Goal: Information Seeking & Learning: Learn about a topic

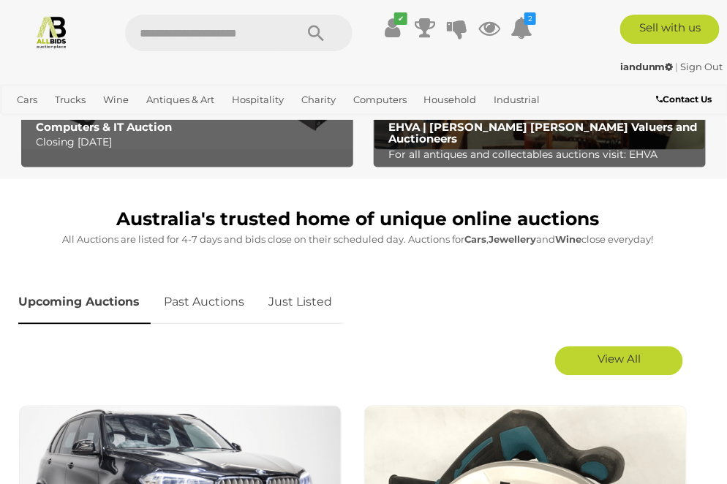
scroll to position [526, 0]
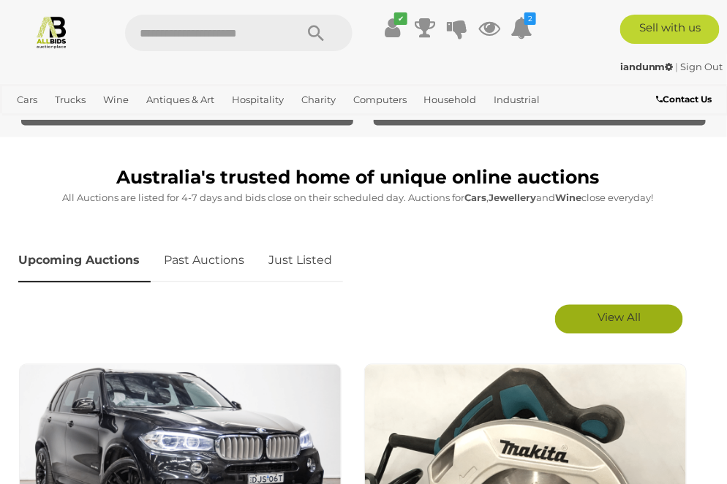
click at [648, 323] on link "View All" at bounding box center [619, 319] width 128 height 29
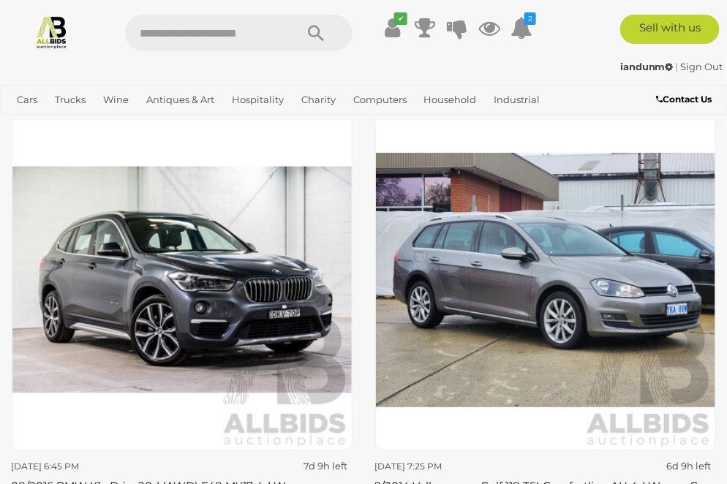
scroll to position [6609, 0]
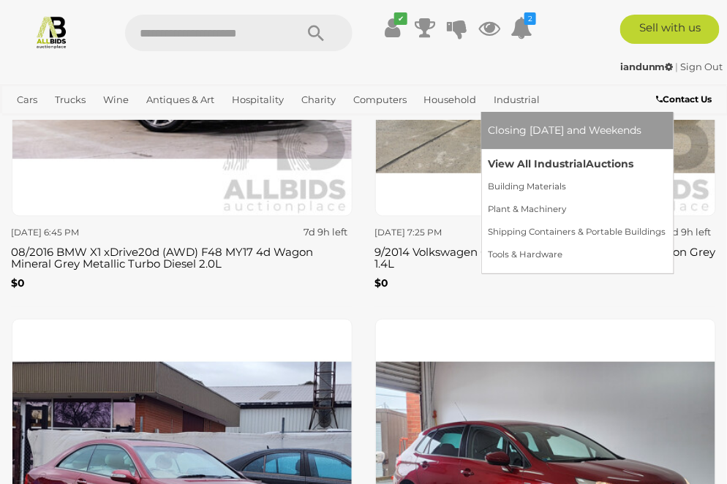
click at [521, 160] on link "View All Industrial Auctions" at bounding box center [577, 164] width 178 height 23
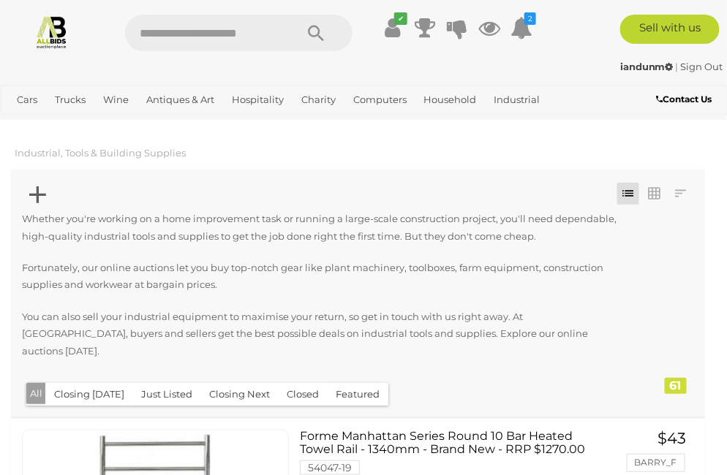
click at [34, 193] on icon at bounding box center [37, 195] width 17 height 29
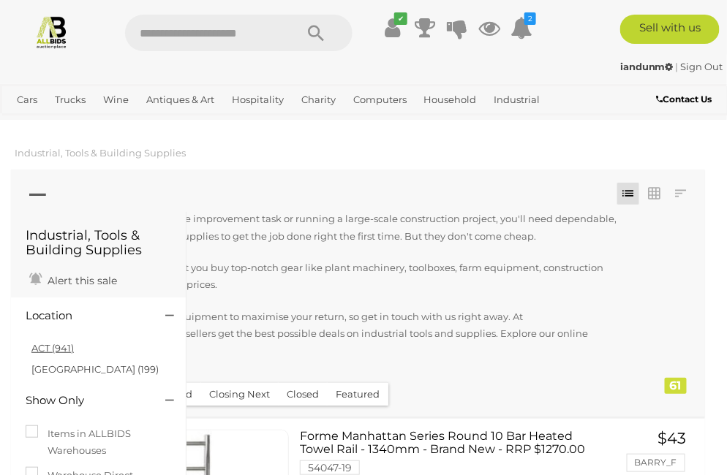
click at [67, 346] on link "ACT (941)" at bounding box center [52, 348] width 42 height 12
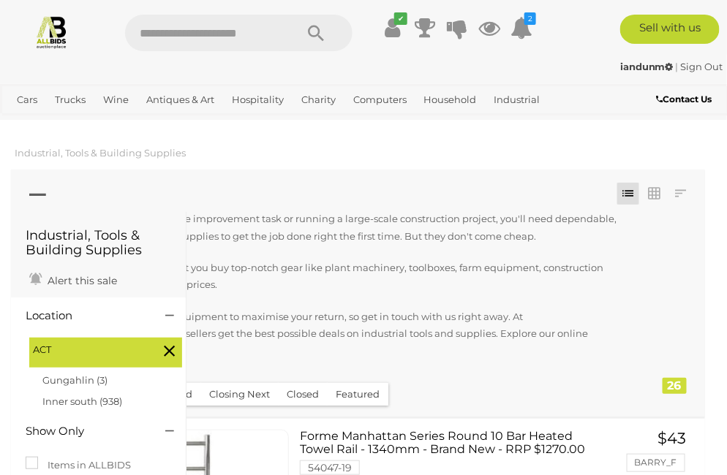
click at [33, 194] on icon at bounding box center [37, 195] width 17 height 29
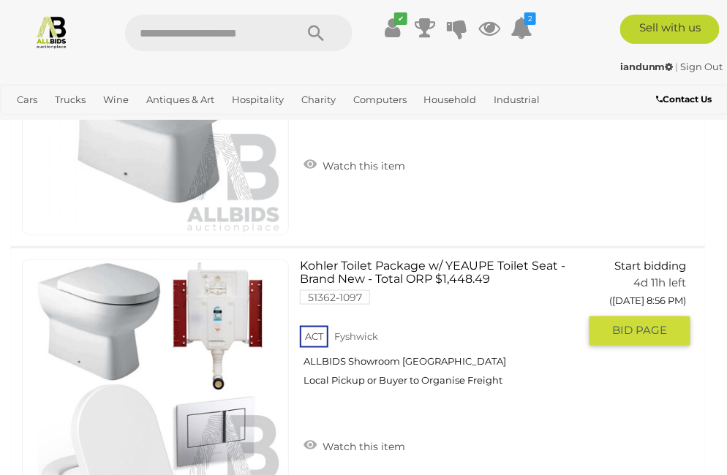
scroll to position [5673, 0]
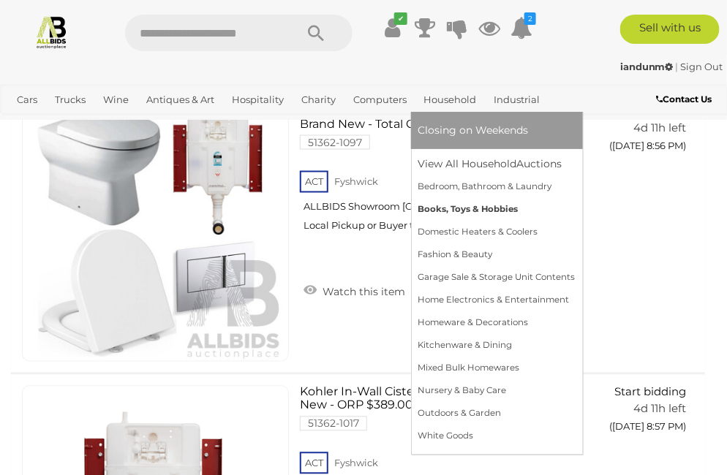
click at [458, 208] on link "Books, Toys & Hobbies" at bounding box center [496, 209] width 157 height 23
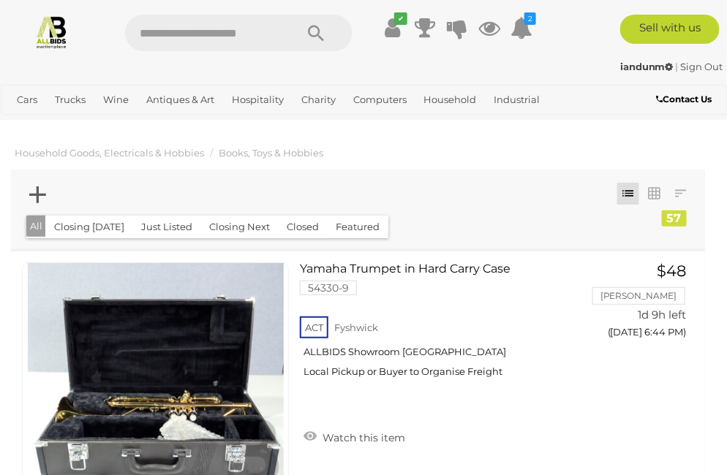
click at [36, 194] on icon at bounding box center [37, 195] width 17 height 29
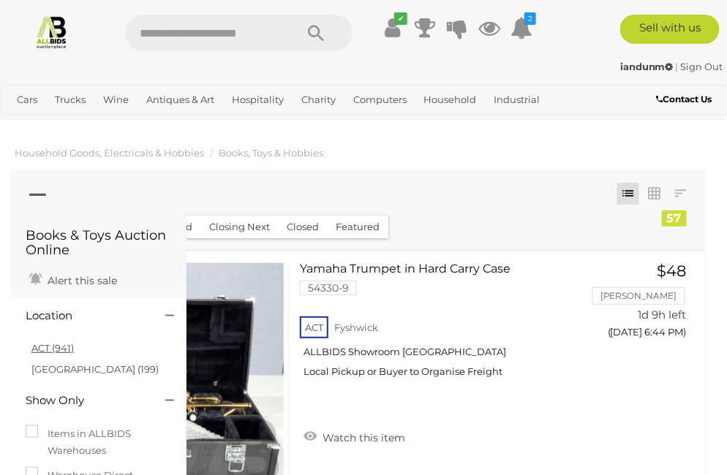
drag, startPoint x: 53, startPoint y: 337, endPoint x: 54, endPoint y: 345, distance: 8.1
click at [54, 341] on li "ACT (941)" at bounding box center [100, 348] width 142 height 21
click at [54, 347] on link "ACT (941)" at bounding box center [52, 348] width 42 height 12
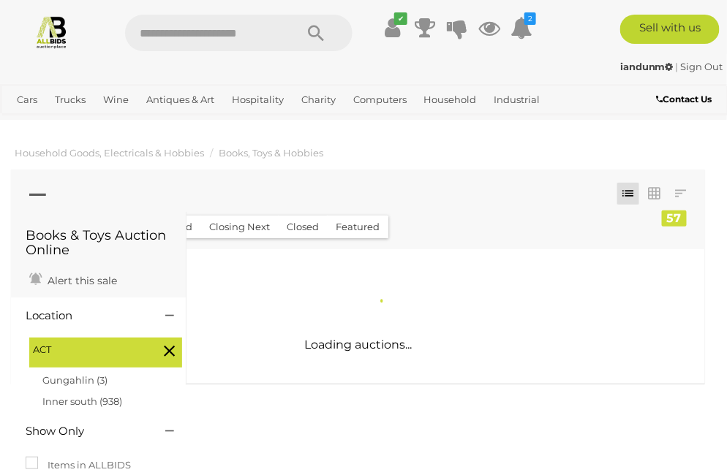
click at [35, 192] on icon at bounding box center [37, 195] width 17 height 29
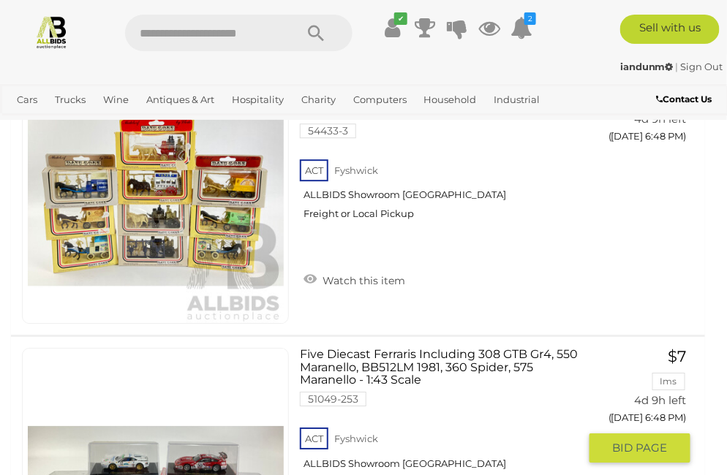
scroll to position [6258, 0]
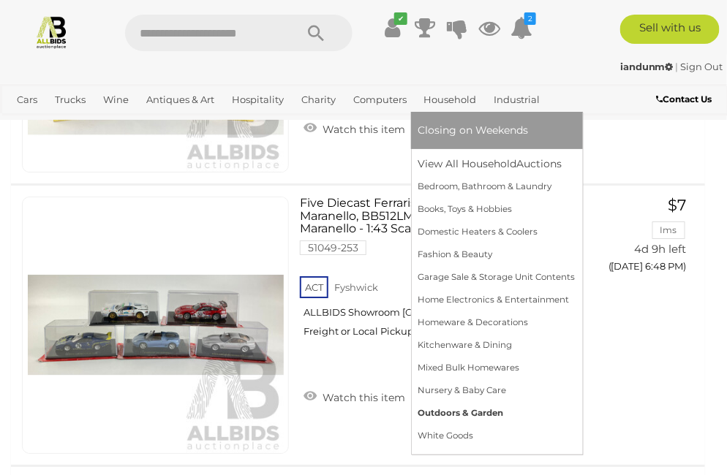
click at [442, 415] on link "Outdoors & Garden" at bounding box center [496, 413] width 157 height 23
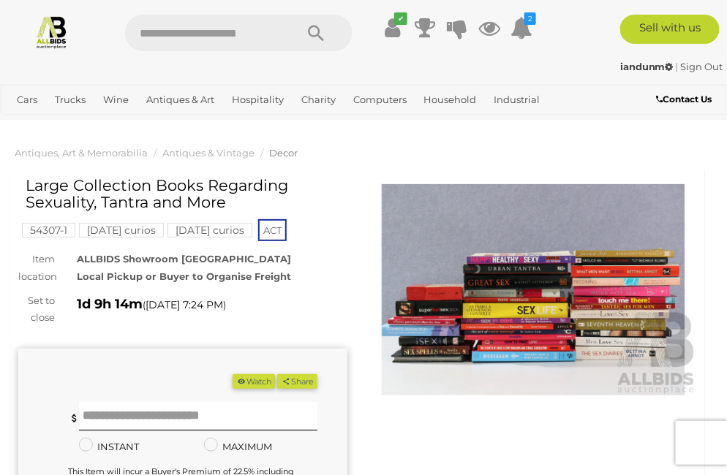
click at [532, 254] on img at bounding box center [533, 290] width 329 height 212
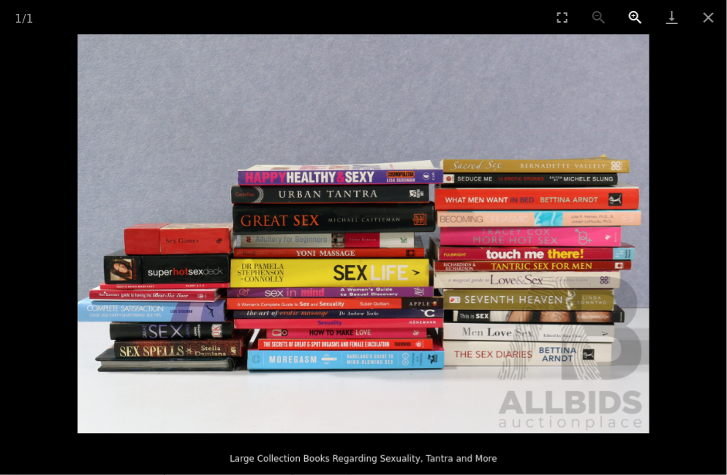
click at [634, 15] on button "Zoom in" at bounding box center [635, 17] width 37 height 34
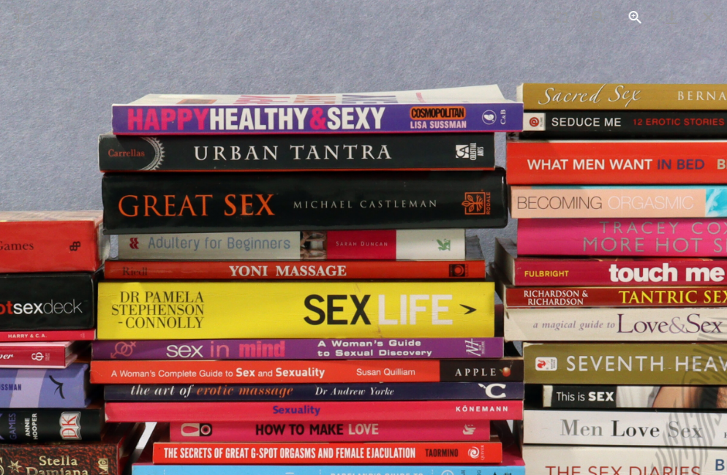
click at [635, 15] on button "Zoom in" at bounding box center [635, 17] width 37 height 34
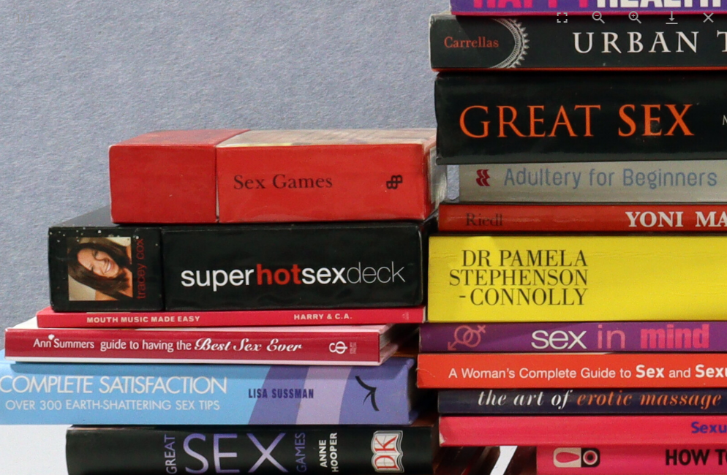
drag, startPoint x: 48, startPoint y: 363, endPoint x: 514, endPoint y: 292, distance: 471.8
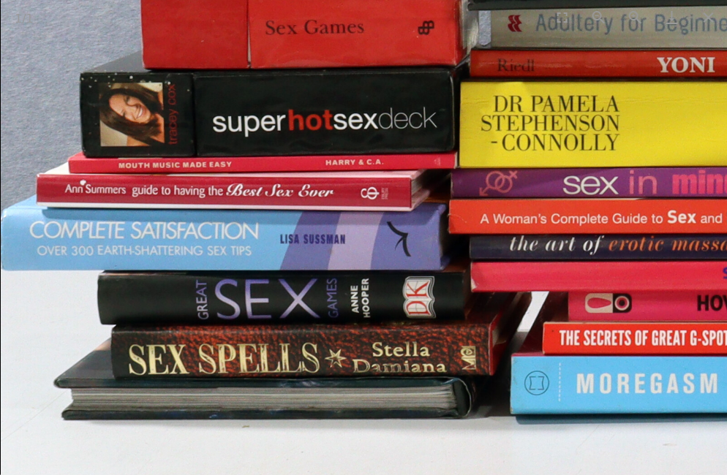
drag, startPoint x: 409, startPoint y: 333, endPoint x: 417, endPoint y: 173, distance: 160.3
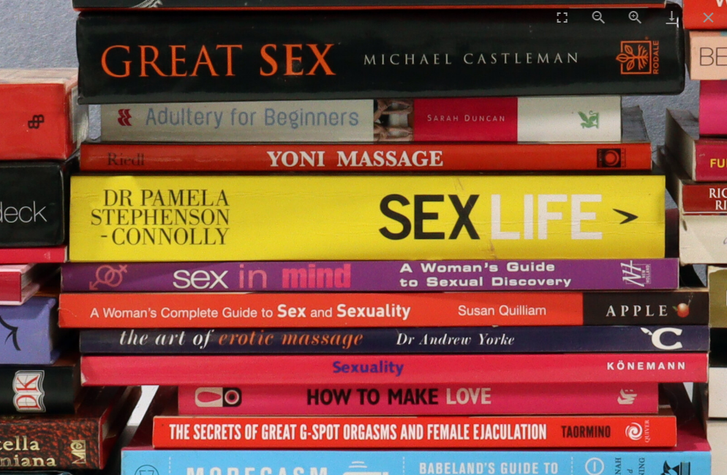
drag, startPoint x: 604, startPoint y: 203, endPoint x: 215, endPoint y: 345, distance: 414.0
click at [215, 345] on img at bounding box center [468, 99] width 1715 height 1197
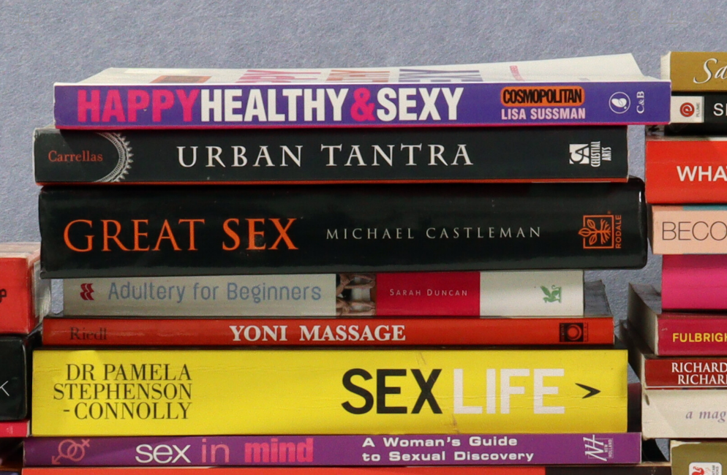
drag, startPoint x: 262, startPoint y: 154, endPoint x: 251, endPoint y: 325, distance: 171.5
click at [251, 325] on img at bounding box center [430, 274] width 1715 height 1197
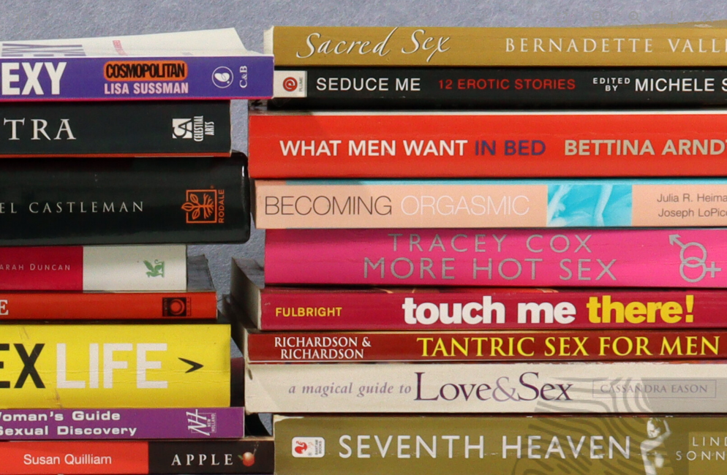
drag, startPoint x: 557, startPoint y: 265, endPoint x: 160, endPoint y: 216, distance: 400.0
click at [160, 216] on img at bounding box center [33, 249] width 1715 height 1197
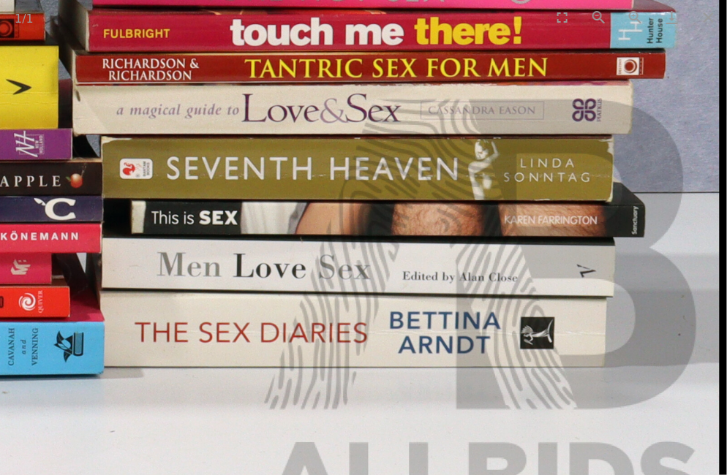
drag, startPoint x: 518, startPoint y: 439, endPoint x: 472, endPoint y: 163, distance: 280.2
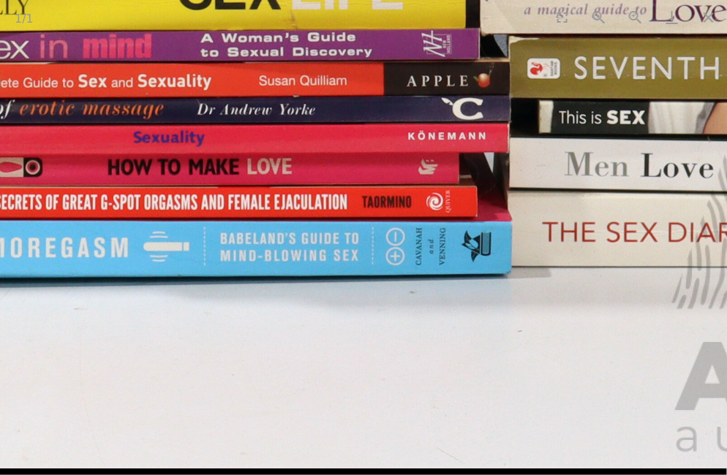
drag, startPoint x: 164, startPoint y: 292, endPoint x: 564, endPoint y: 254, distance: 401.6
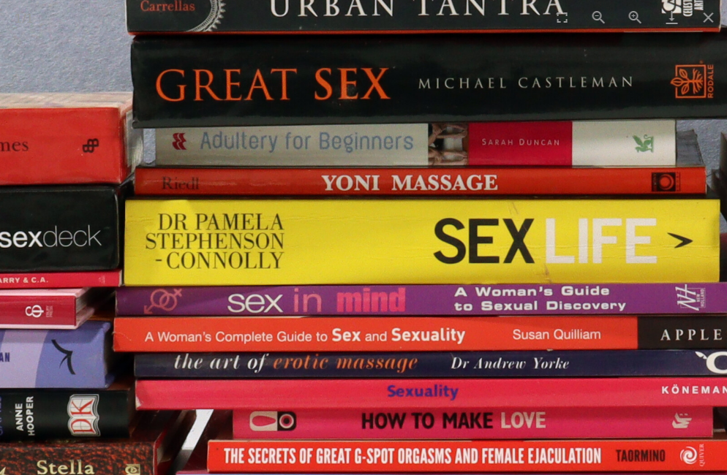
drag, startPoint x: 282, startPoint y: 192, endPoint x: 290, endPoint y: 388, distance: 196.8
click at [290, 388] on img at bounding box center [523, 124] width 1715 height 1197
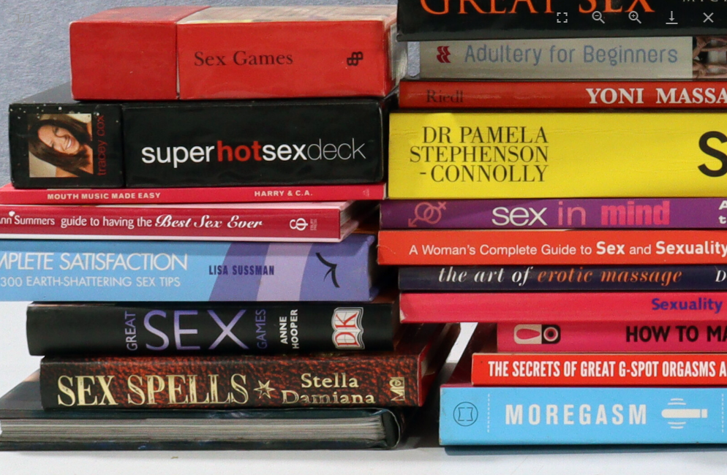
drag, startPoint x: 244, startPoint y: 254, endPoint x: 510, endPoint y: 73, distance: 322.0
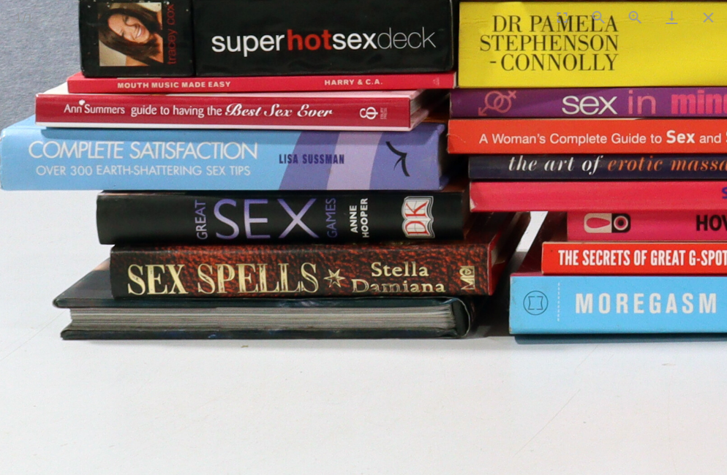
drag, startPoint x: 387, startPoint y: 383, endPoint x: 387, endPoint y: 311, distance: 71.6
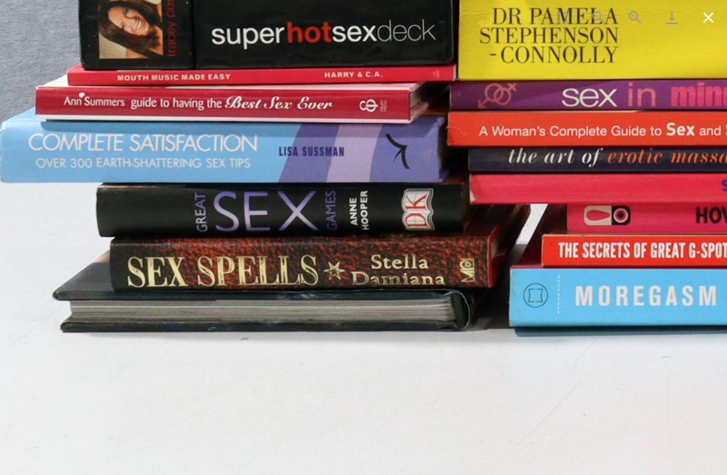
click at [709, 20] on button "Close gallery" at bounding box center [708, 17] width 37 height 34
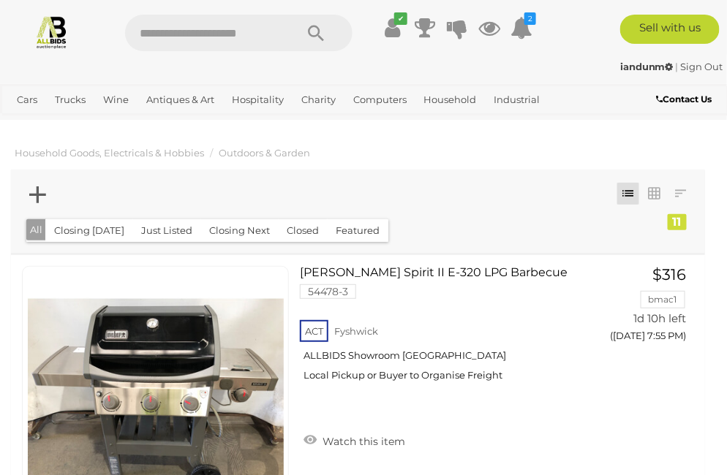
click at [42, 194] on icon at bounding box center [37, 195] width 17 height 29
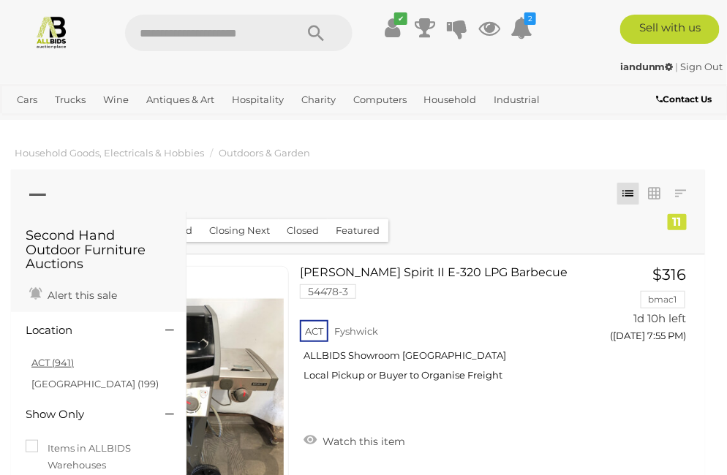
click at [49, 363] on link "ACT (941)" at bounding box center [52, 363] width 42 height 12
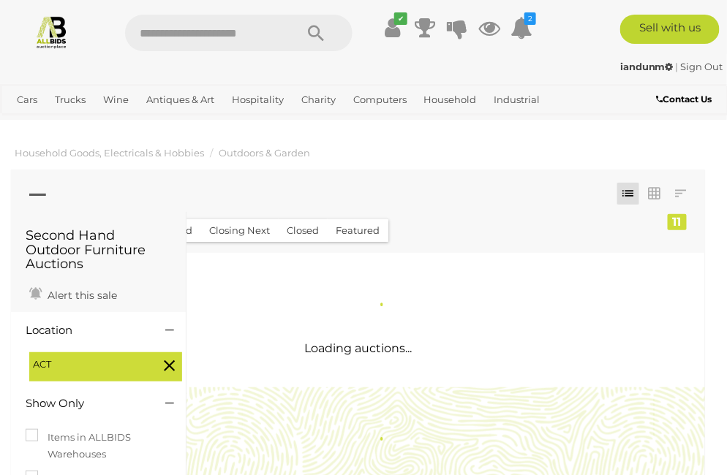
click at [34, 194] on icon at bounding box center [37, 195] width 17 height 29
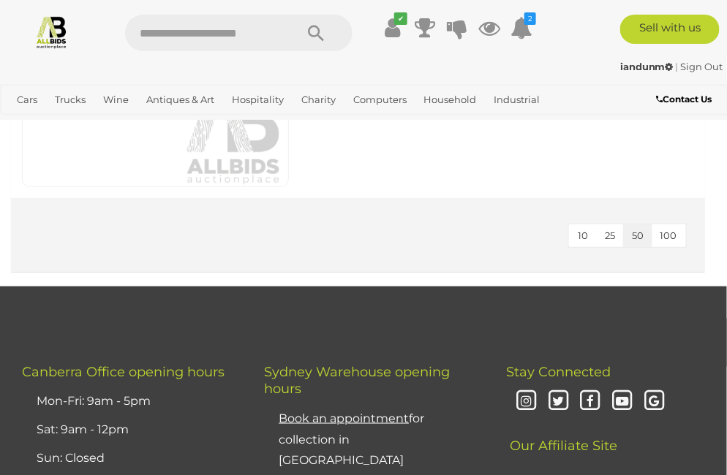
scroll to position [1521, 0]
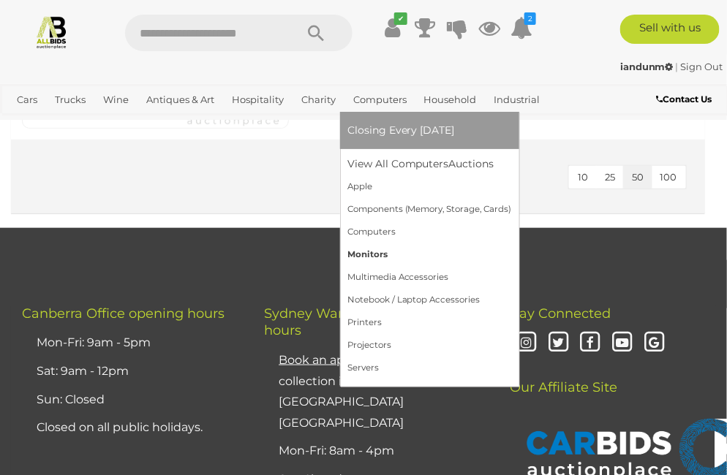
click at [387, 251] on link "Monitors" at bounding box center [429, 254] width 164 height 23
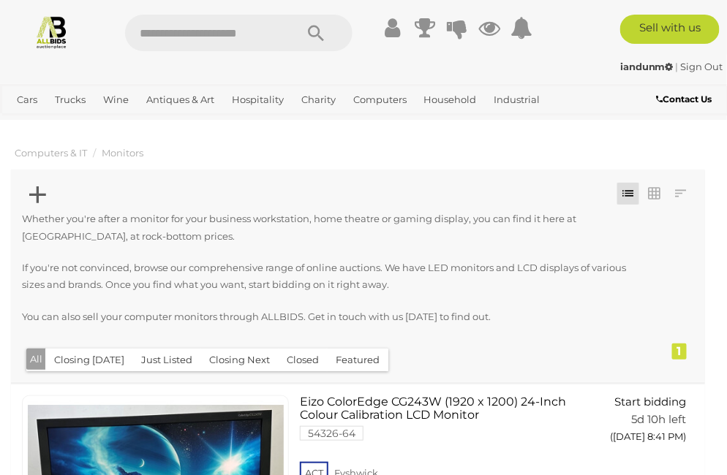
click at [41, 195] on icon at bounding box center [37, 195] width 17 height 29
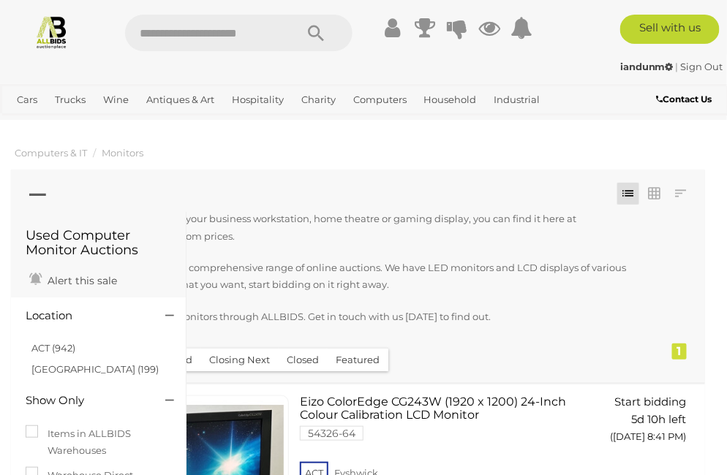
click at [49, 350] on link "ACT (942)" at bounding box center [53, 348] width 44 height 12
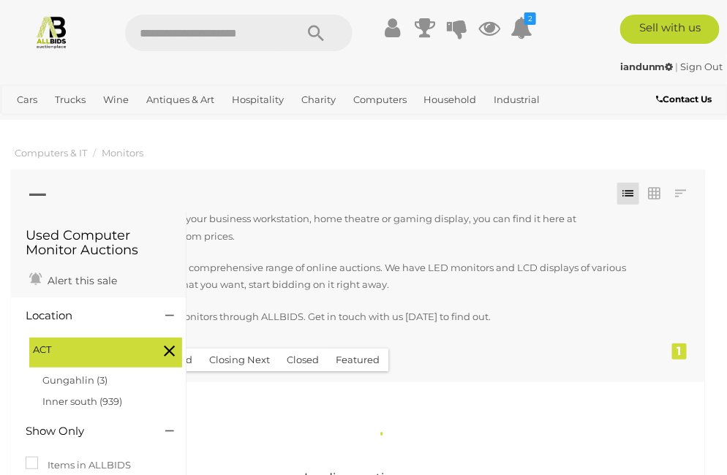
click at [36, 192] on icon at bounding box center [37, 195] width 17 height 29
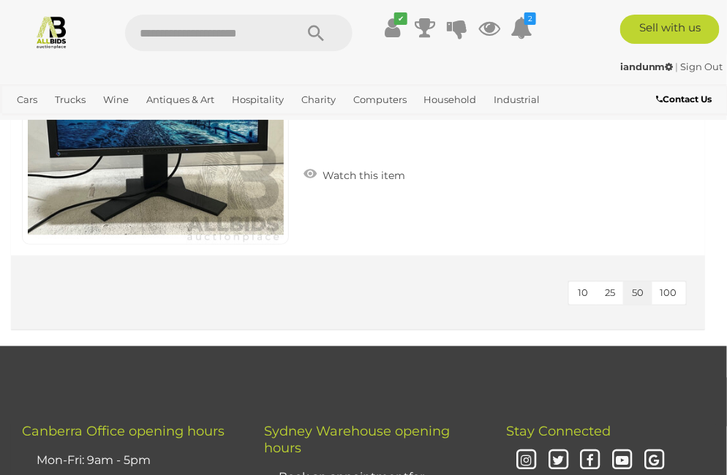
scroll to position [409, 0]
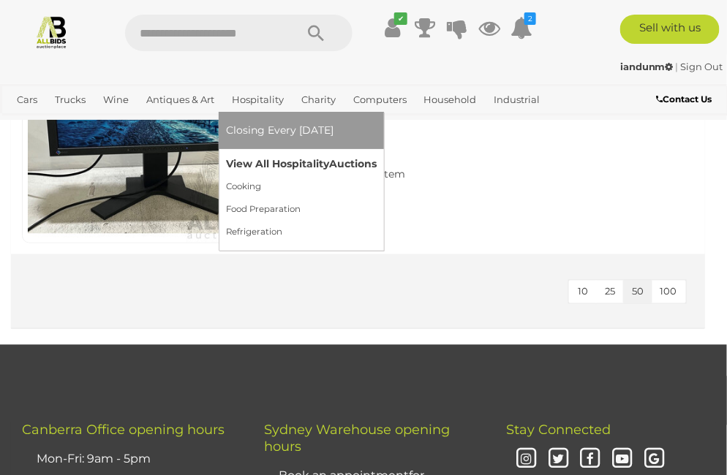
click at [265, 167] on link "View All Hospitality Auctions" at bounding box center [301, 164] width 151 height 23
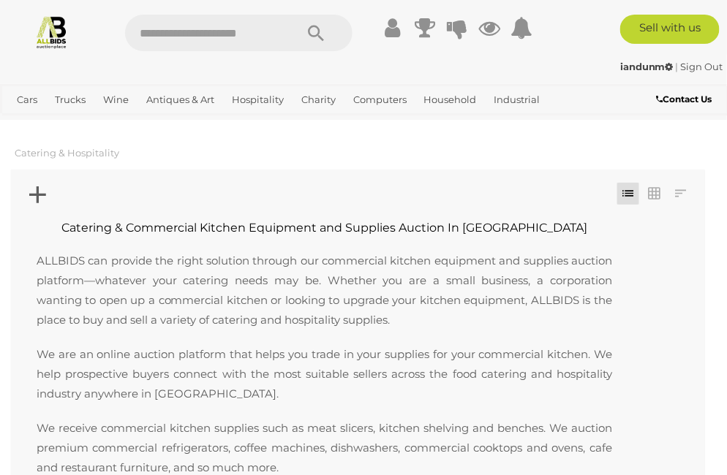
click at [32, 191] on icon at bounding box center [37, 195] width 17 height 29
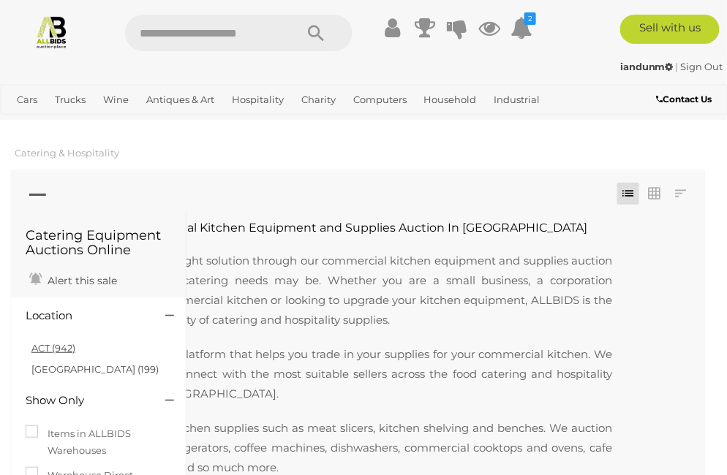
click at [54, 349] on link "ACT (942)" at bounding box center [53, 348] width 44 height 12
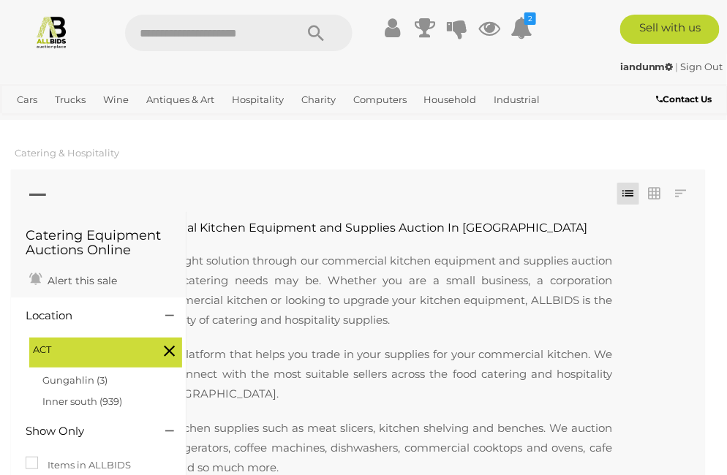
click at [37, 194] on icon at bounding box center [37, 195] width 17 height 29
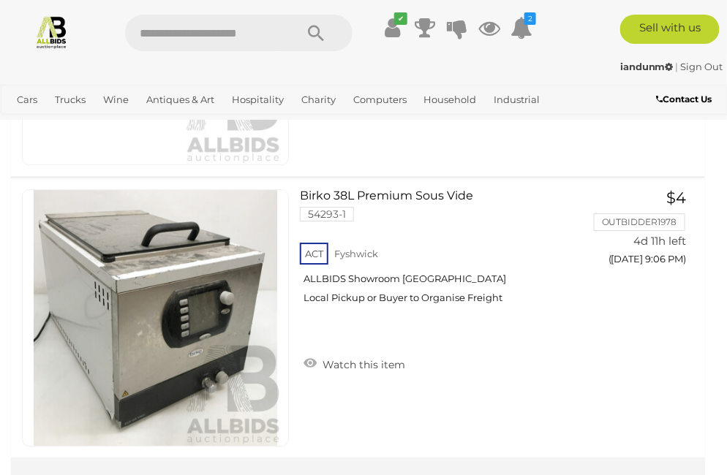
scroll to position [3568, 0]
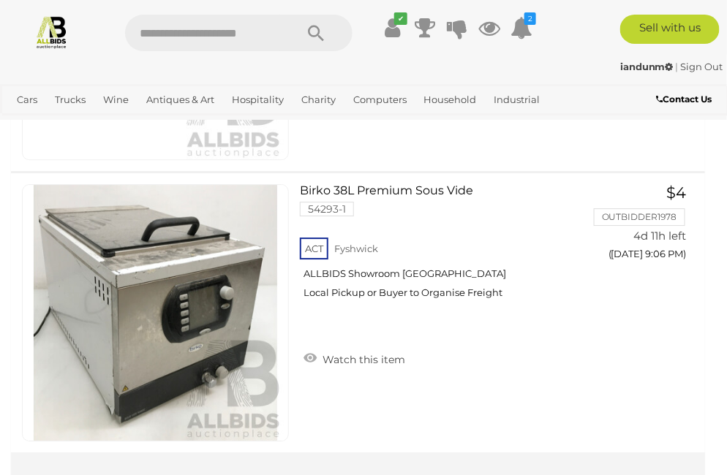
click at [153, 31] on input "text" at bounding box center [202, 33] width 155 height 37
type input "*****"
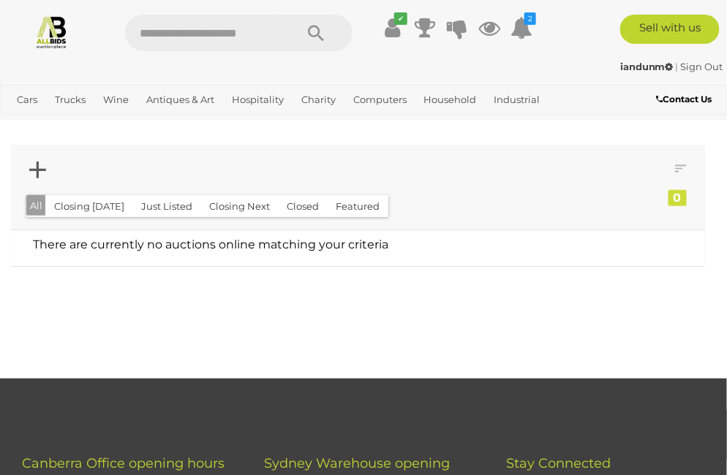
click at [145, 35] on input "text" at bounding box center [202, 33] width 155 height 37
type input "*******"
click at [145, 35] on input "text" at bounding box center [202, 33] width 155 height 37
type input "****"
click at [152, 29] on input "text" at bounding box center [202, 33] width 155 height 37
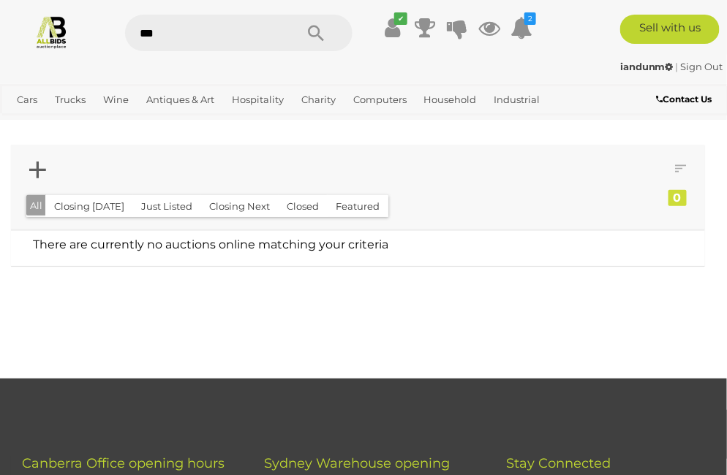
type input "****"
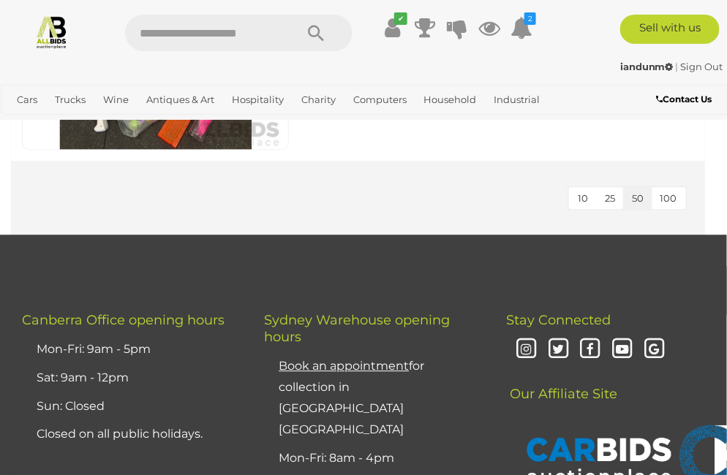
scroll to position [2047, 0]
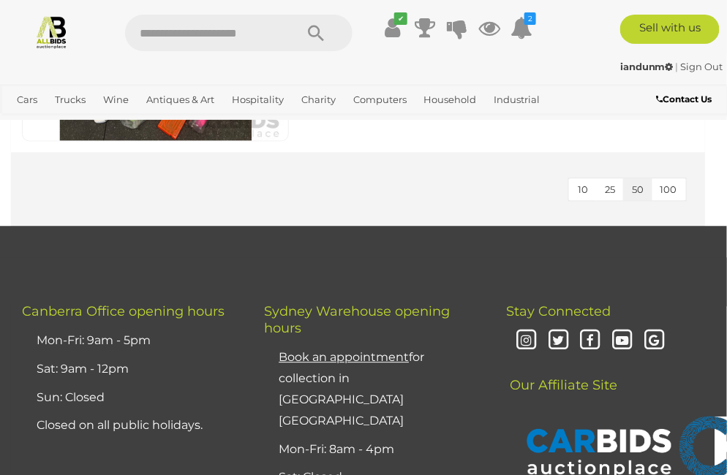
click at [142, 31] on input "text" at bounding box center [202, 33] width 155 height 37
type input "*******"
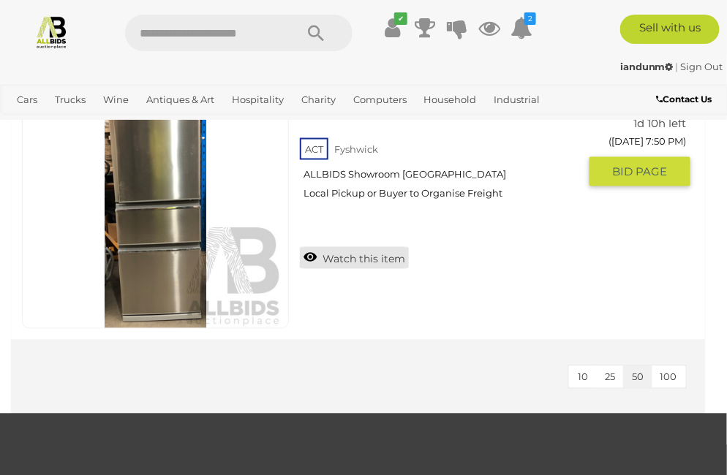
scroll to position [409, 0]
